Goal: Check status: Check status

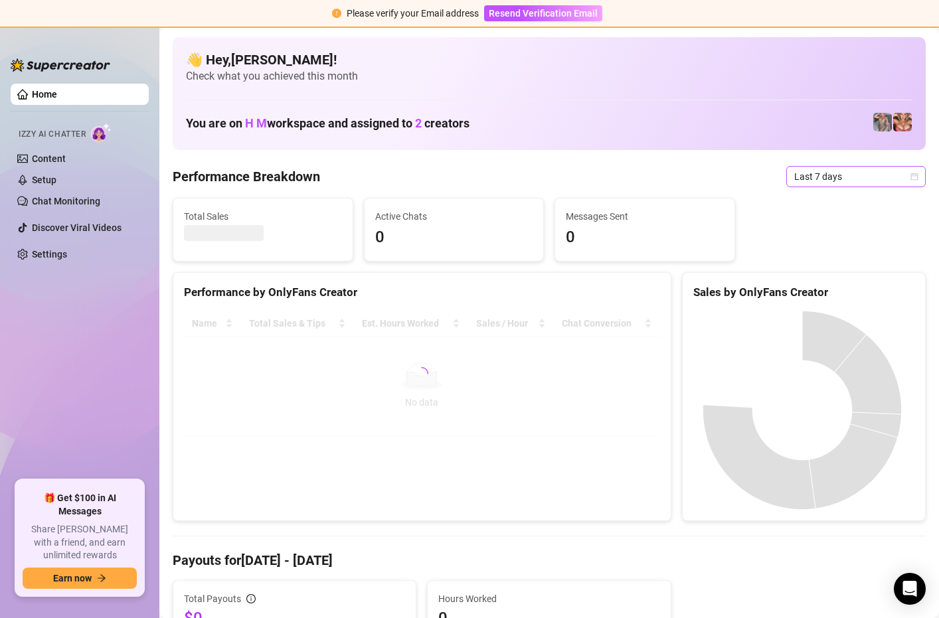
click at [867, 177] on span "Last 7 days" at bounding box center [856, 177] width 124 height 20
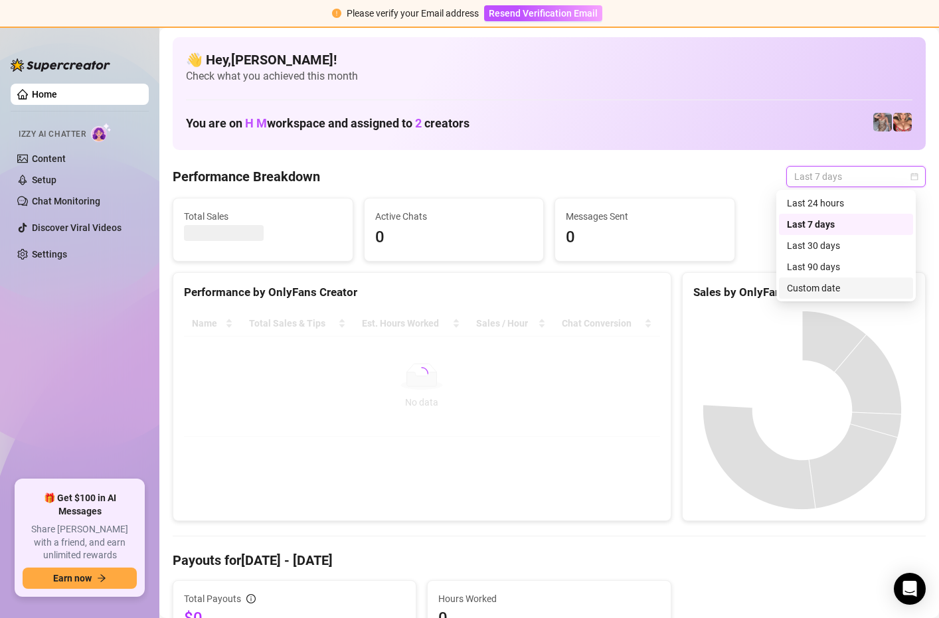
click at [808, 290] on div "Custom date" at bounding box center [846, 288] width 118 height 15
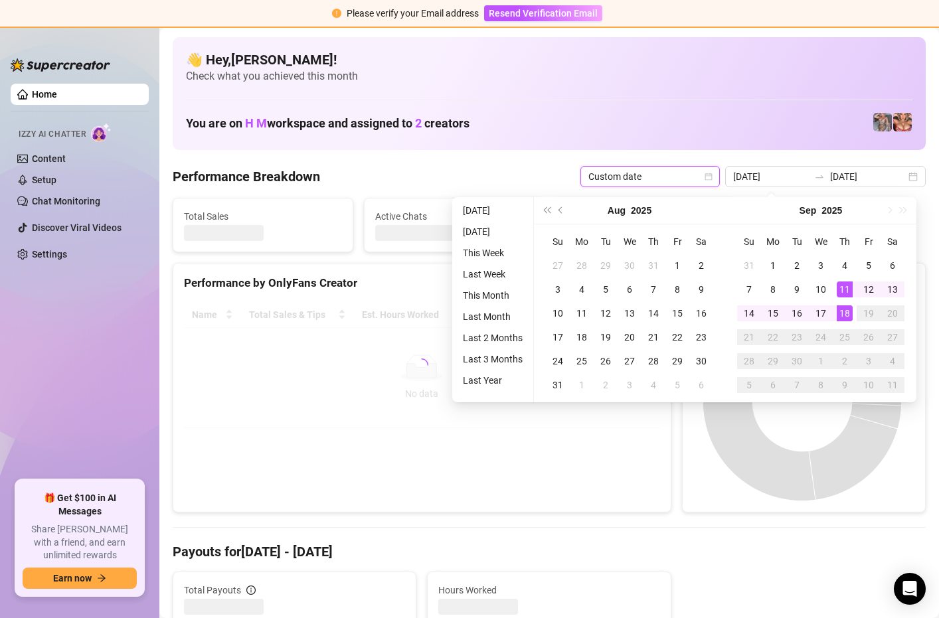
type input "[DATE]"
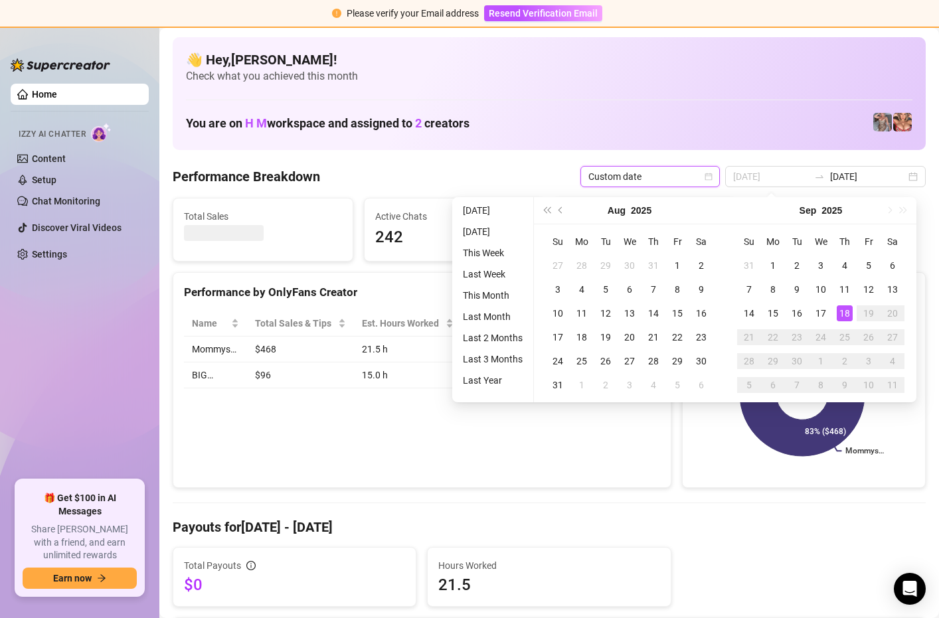
click at [843, 315] on div "18" at bounding box center [845, 314] width 16 height 16
type input "[DATE]"
